Goal: Task Accomplishment & Management: Complete application form

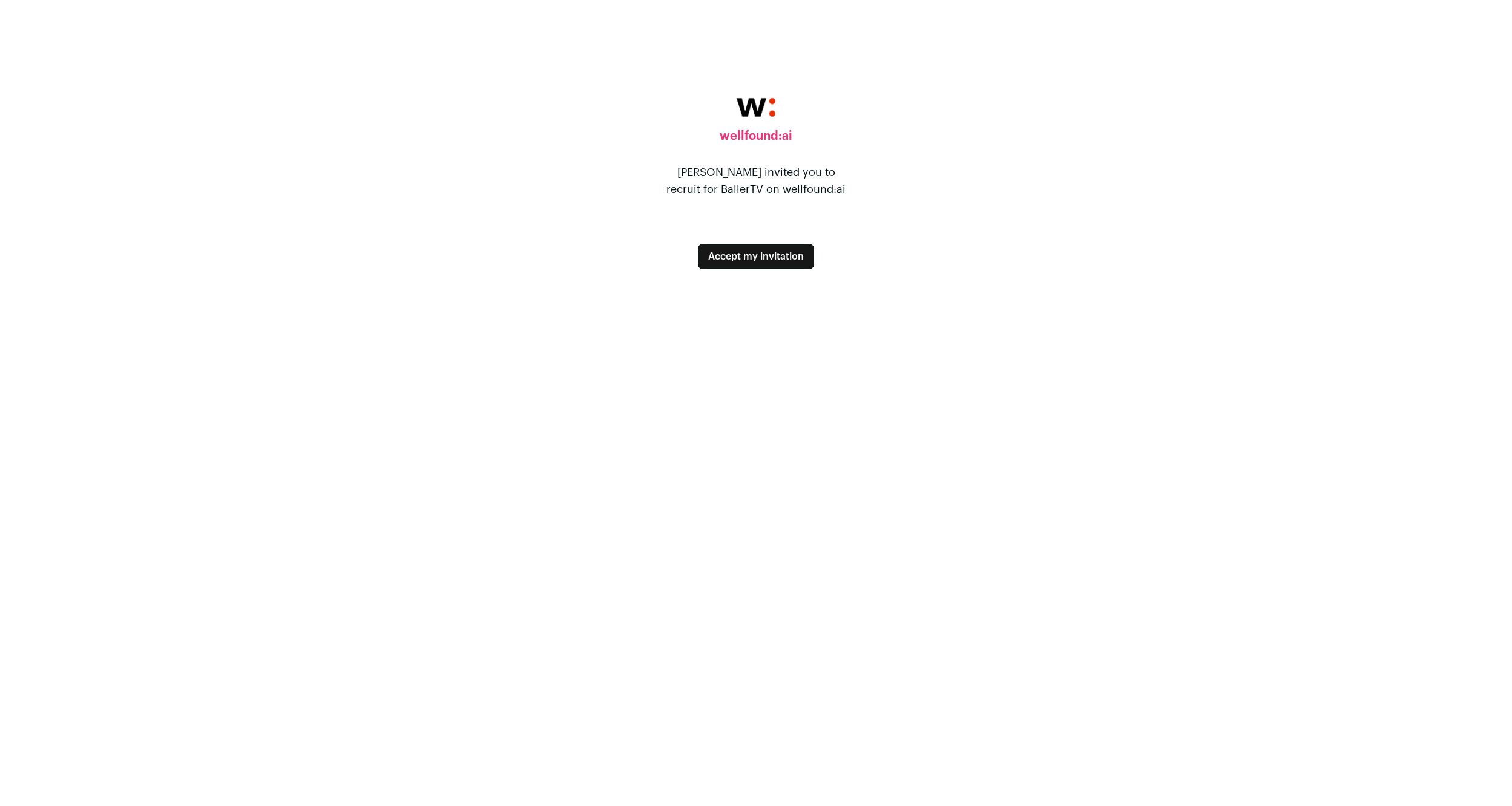
click at [734, 253] on button "Accept my invitation" at bounding box center [756, 256] width 116 height 25
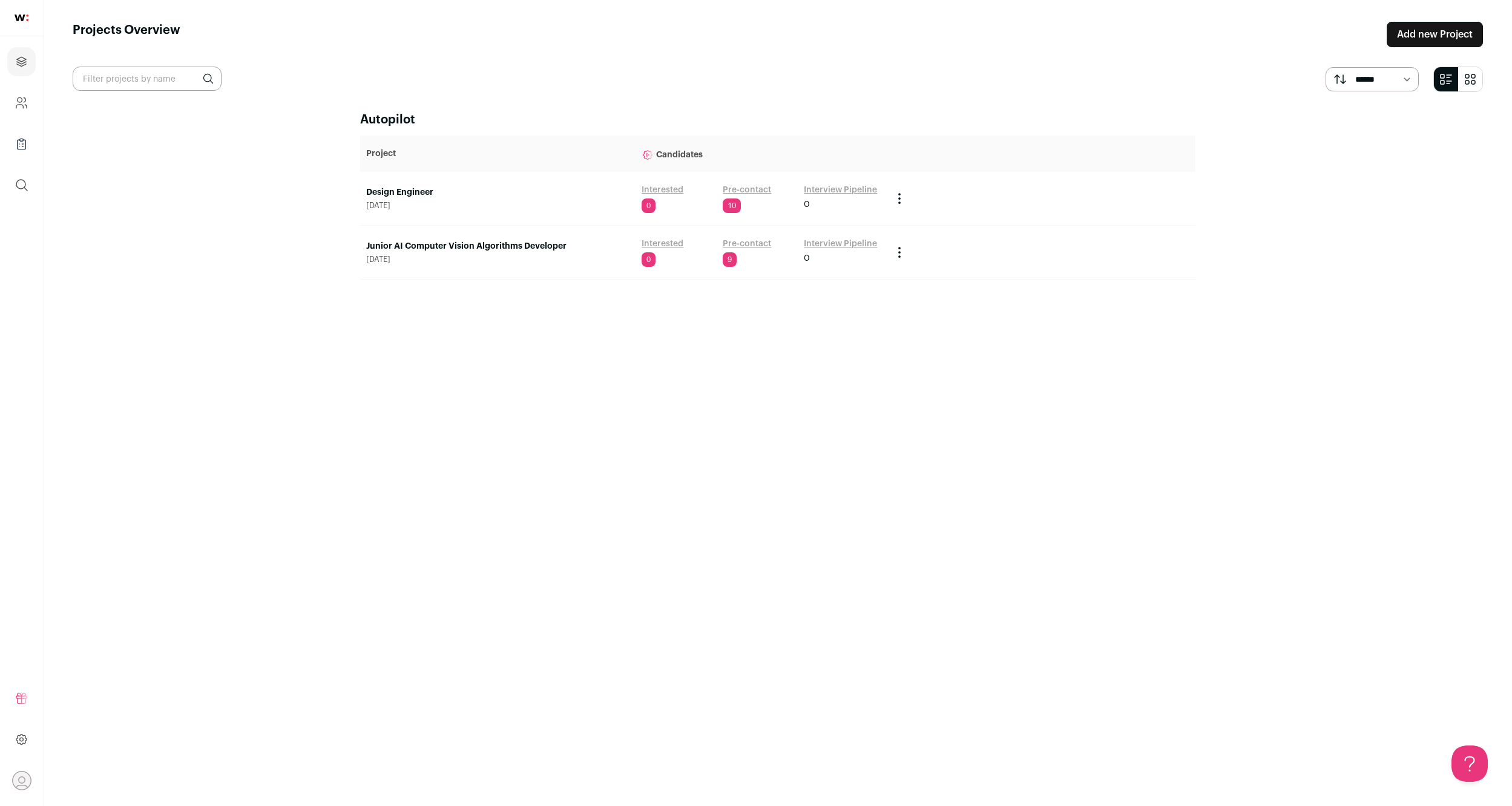
click at [747, 245] on link "Pre-contact" at bounding box center [747, 244] width 49 height 12
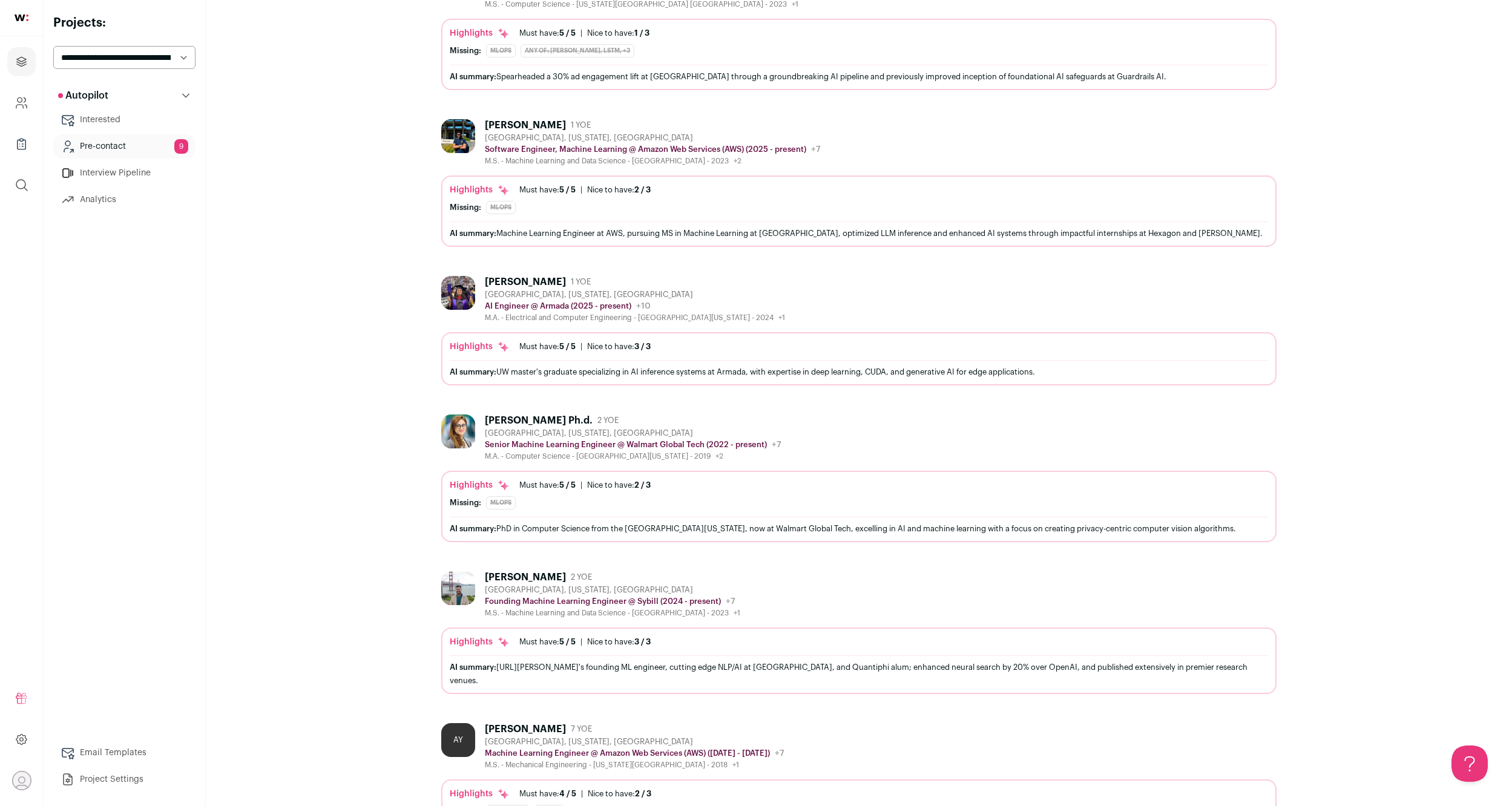
scroll to position [414, 0]
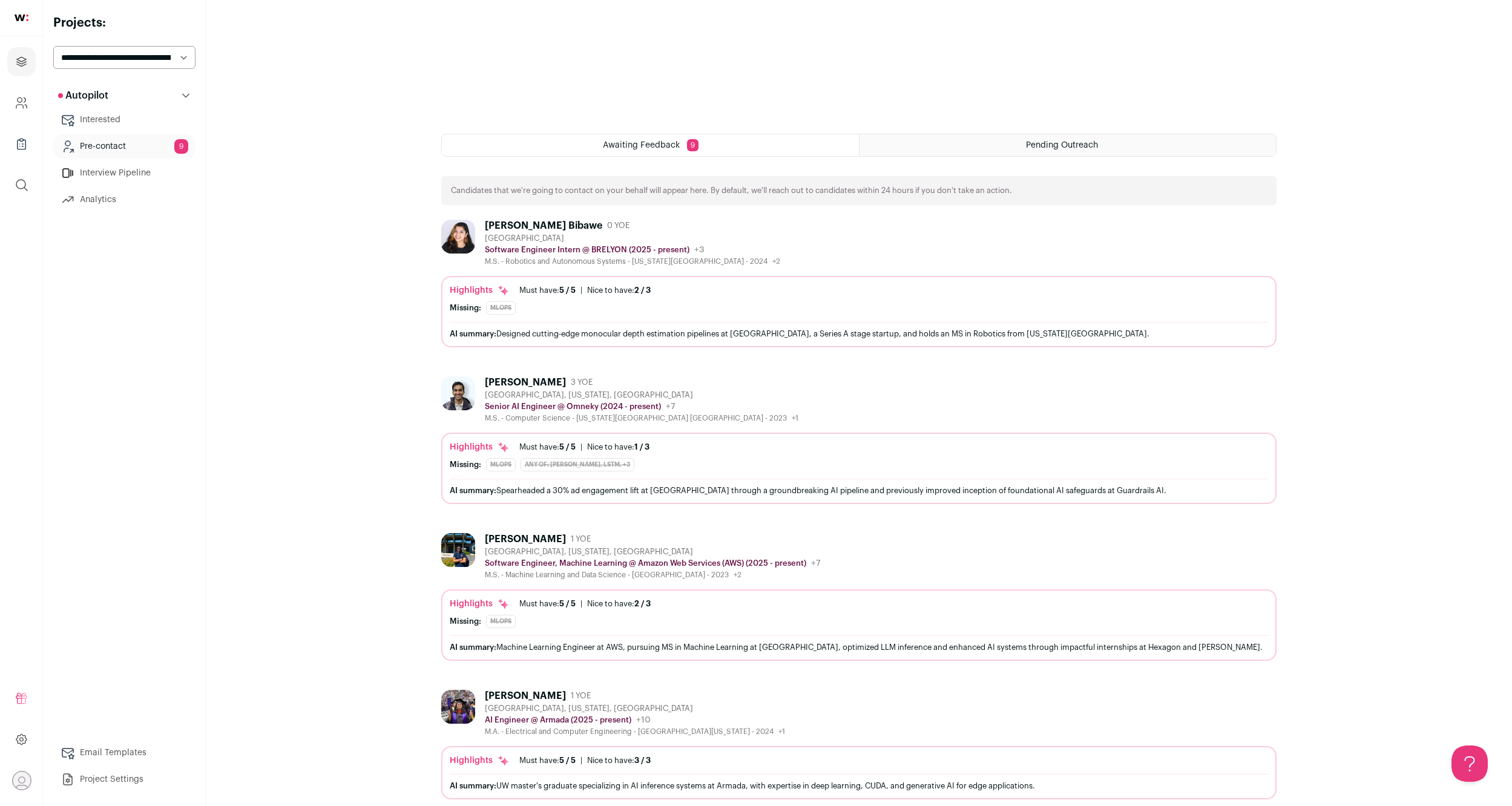
click at [502, 219] on div "[PERSON_NAME] Bibawe" at bounding box center [543, 225] width 117 height 12
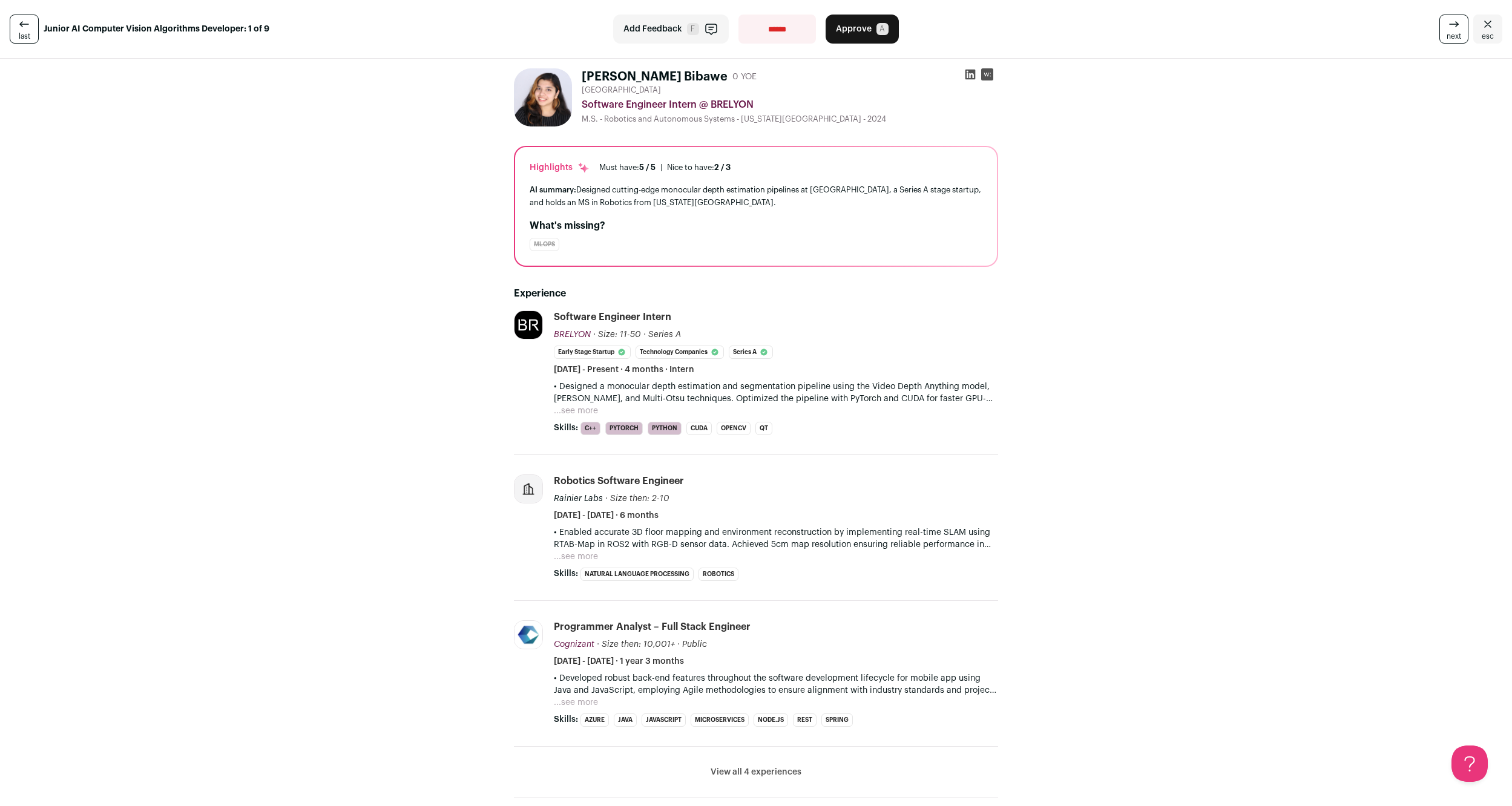
click at [578, 412] on button "...see more" at bounding box center [576, 410] width 44 height 12
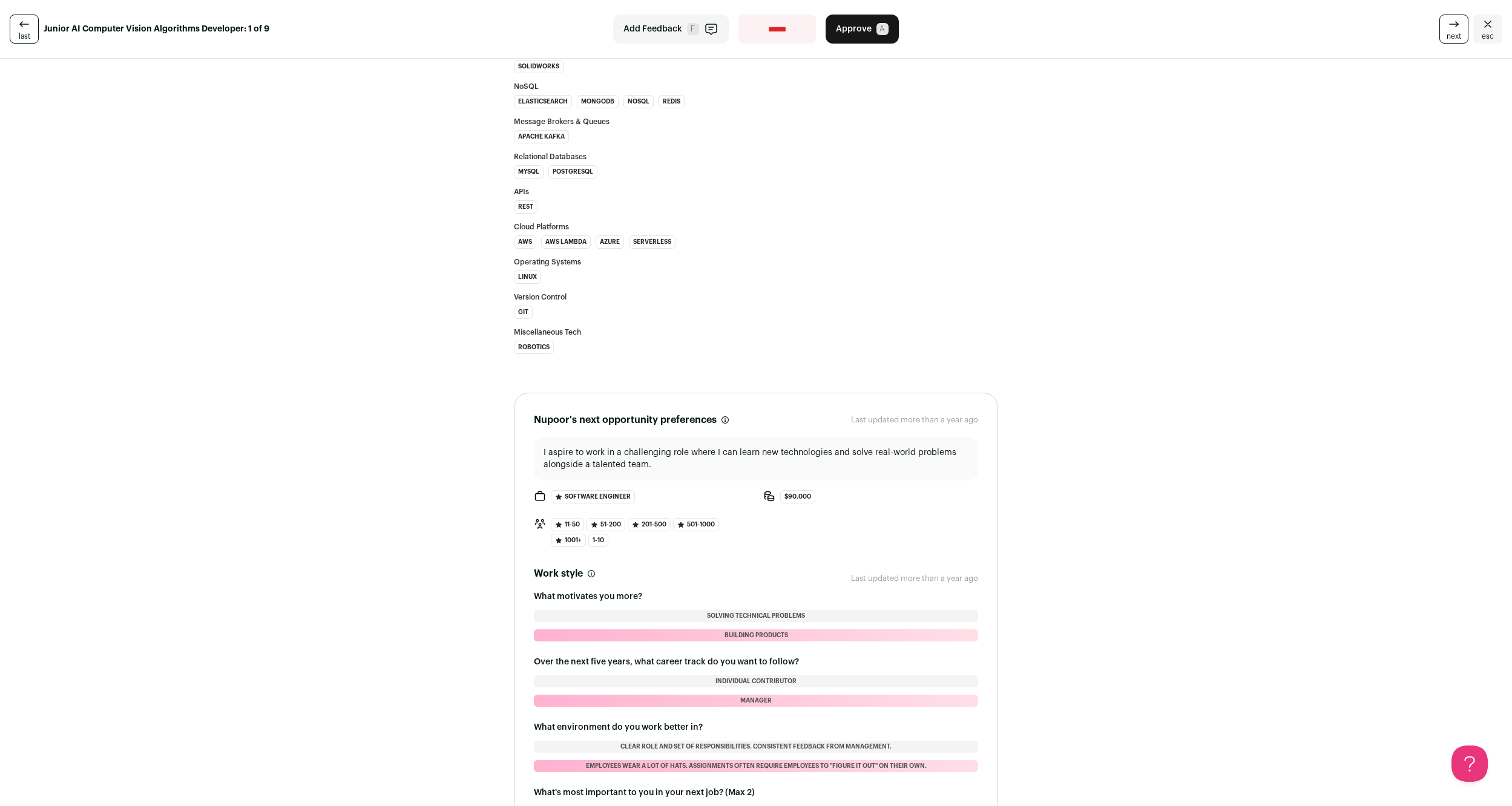
scroll to position [1668, 0]
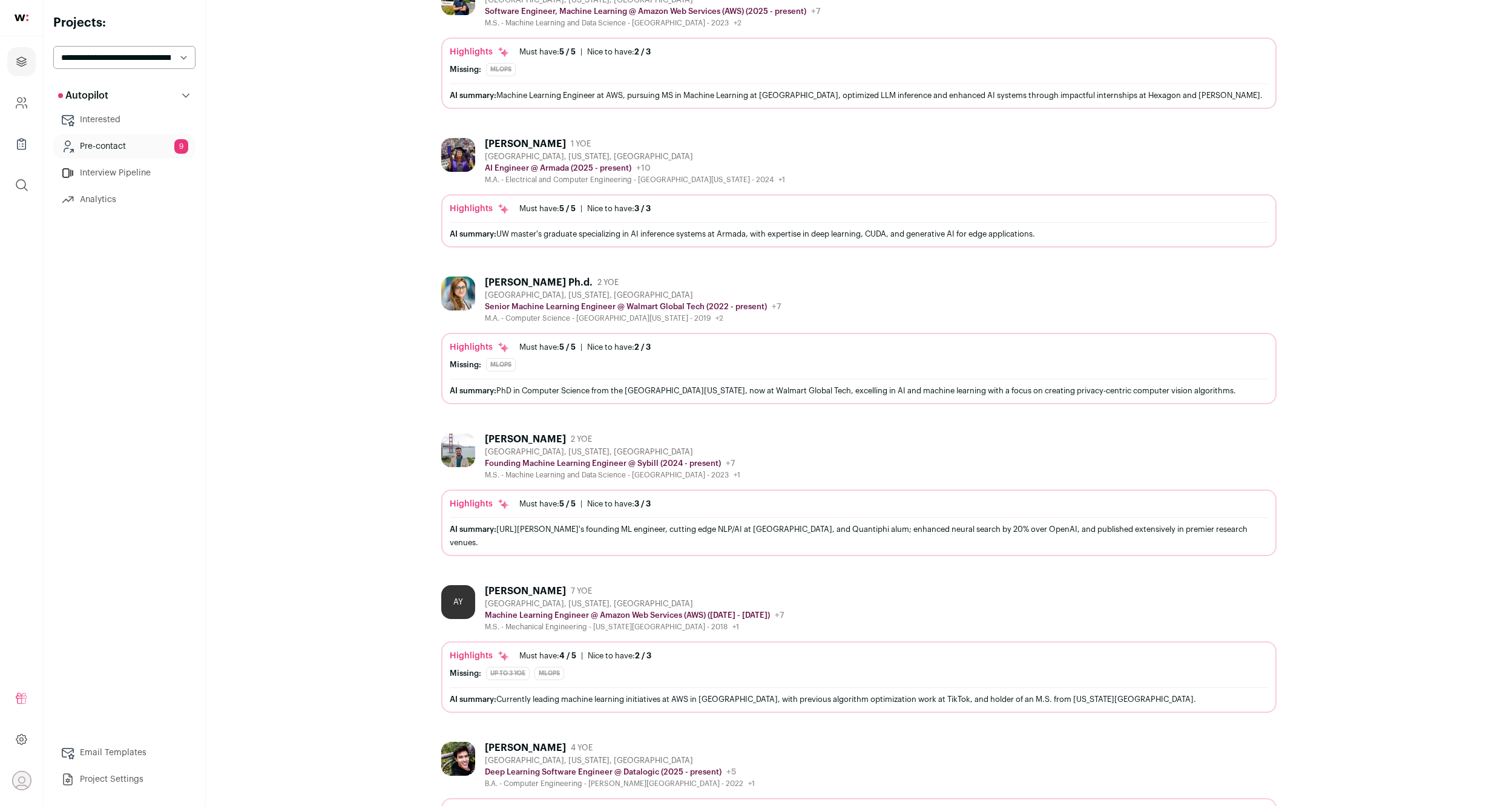
scroll to position [1196, 0]
